Goal: Check status: Check status

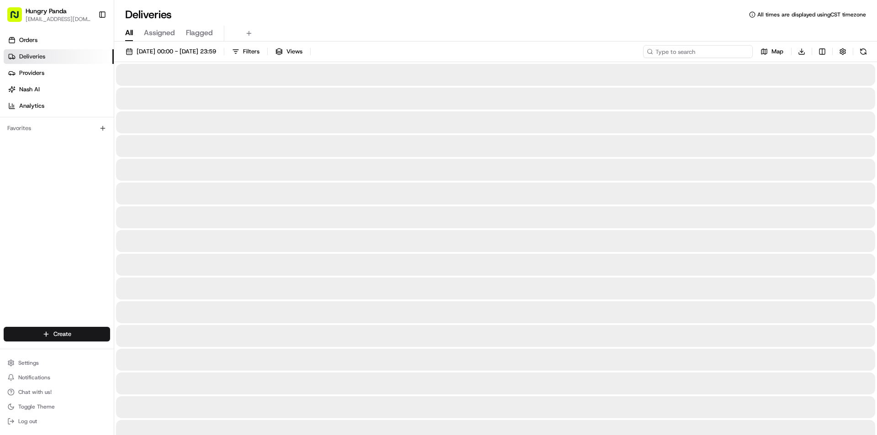
click at [709, 57] on input at bounding box center [698, 51] width 110 height 13
paste input "077058980595178401318"
type input "077058980595178401318"
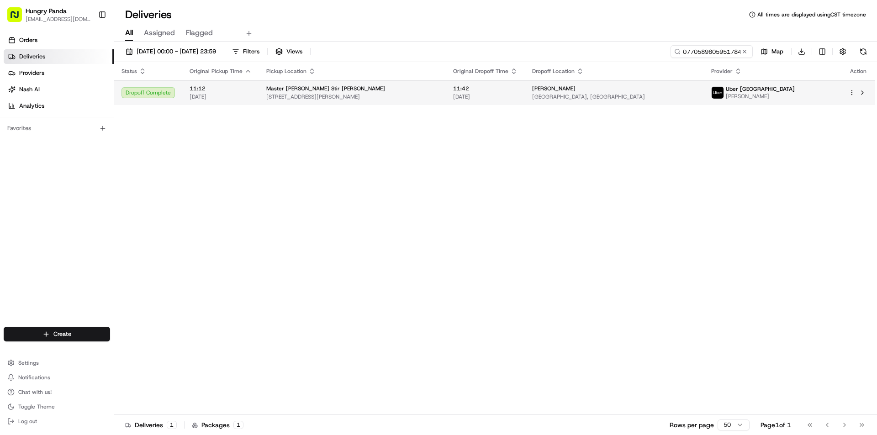
click at [373, 94] on span "[STREET_ADDRESS][PERSON_NAME]" at bounding box center [352, 96] width 172 height 7
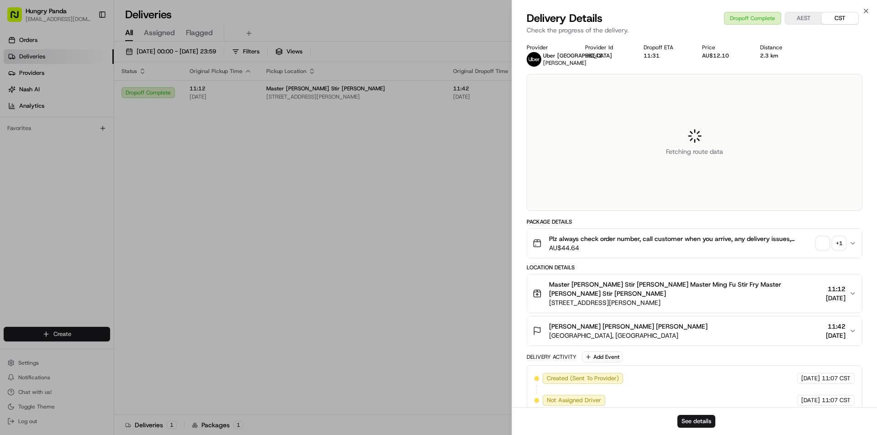
click at [847, 241] on div "Plz always check order number, call customer when you arrive, any delivery issu…" at bounding box center [690, 243] width 316 height 18
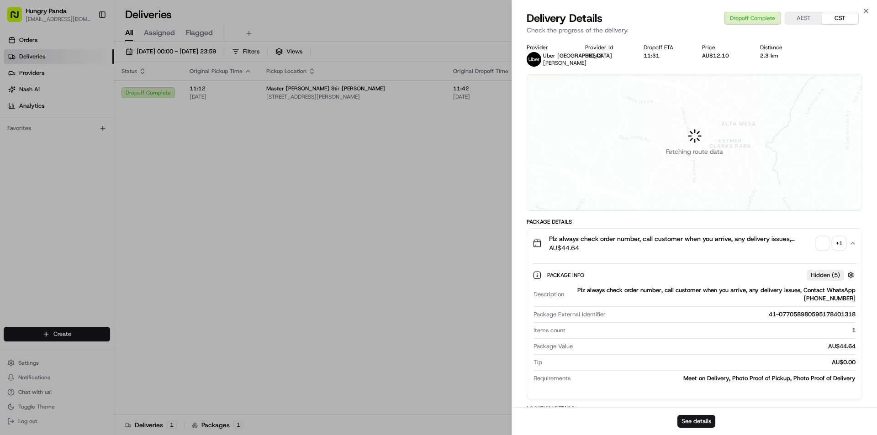
click at [839, 243] on div "+ 1" at bounding box center [838, 243] width 13 height 13
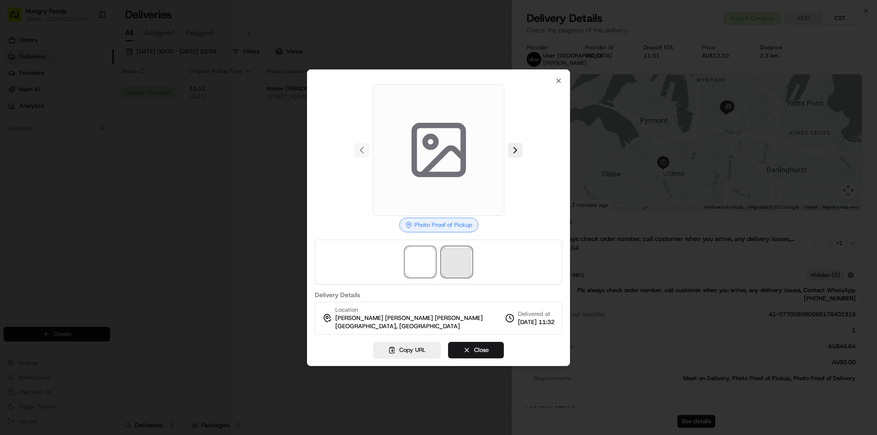
click at [464, 254] on span at bounding box center [456, 261] width 29 height 29
